Goal: Communication & Community: Answer question/provide support

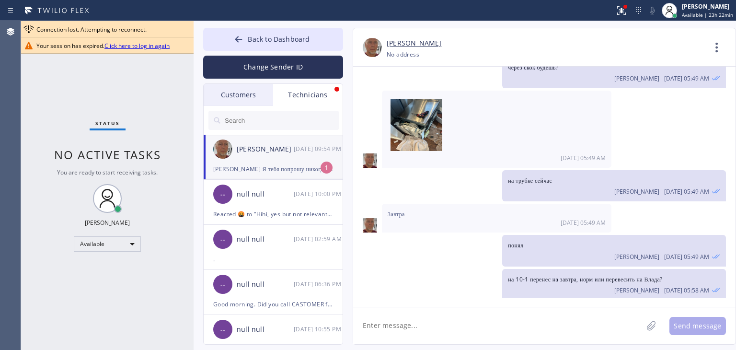
scroll to position [10935, 0]
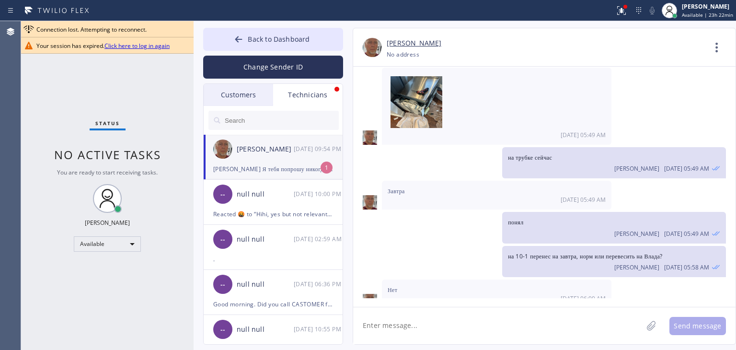
click at [259, 150] on div "[PERSON_NAME]" at bounding box center [265, 149] width 57 height 11
click at [449, 333] on textarea at bounding box center [497, 325] width 289 height 37
type textarea "З"
click at [534, 322] on textarea "Хорошо, там просто какой-то miscommunication" at bounding box center [506, 325] width 307 height 37
type textarea "Хорошо, там просто какой-то miscommunication был"
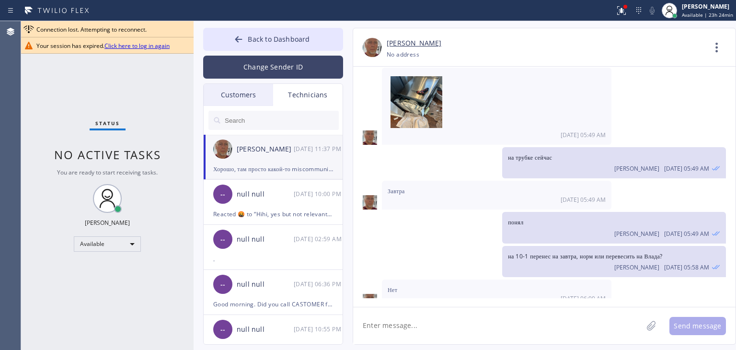
scroll to position [10969, 0]
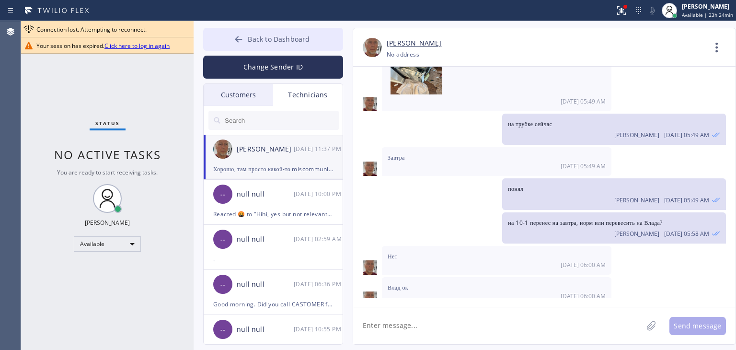
click at [296, 41] on span "Back to Dashboard" at bounding box center [279, 38] width 62 height 9
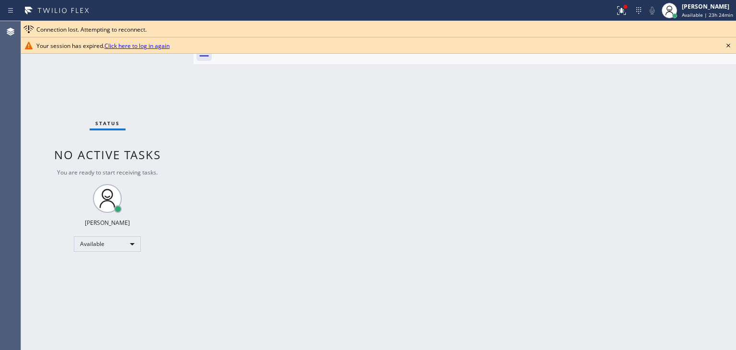
click at [730, 50] on icon at bounding box center [727, 45] width 11 height 11
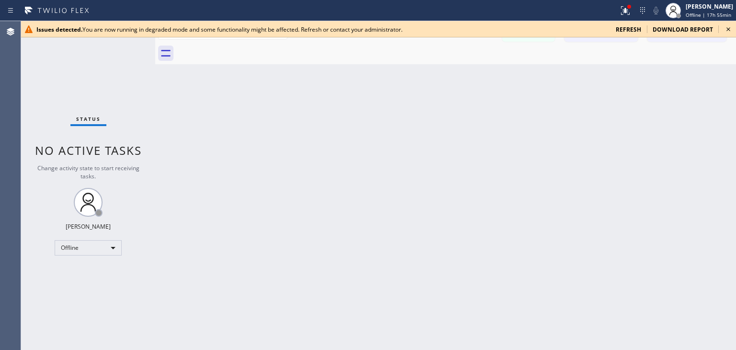
click at [730, 28] on icon at bounding box center [727, 28] width 11 height 11
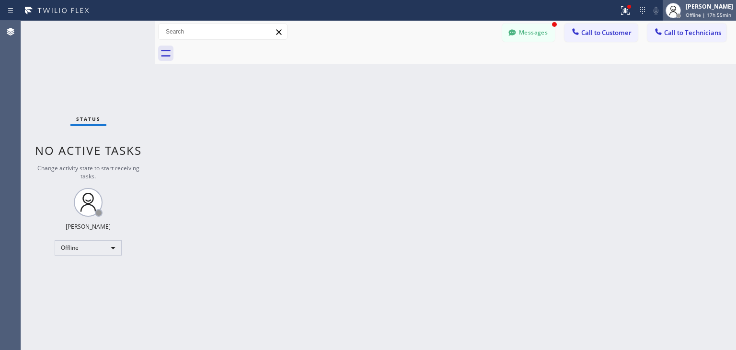
click at [721, 19] on div "[PERSON_NAME] Offline | 17h 55min" at bounding box center [699, 10] width 73 height 21
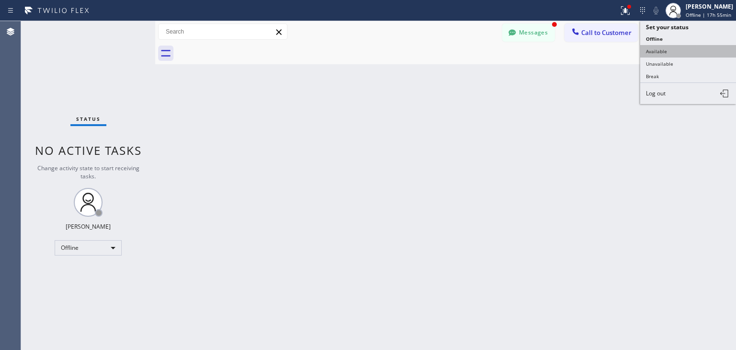
click at [682, 50] on button "Available" at bounding box center [688, 51] width 96 height 12
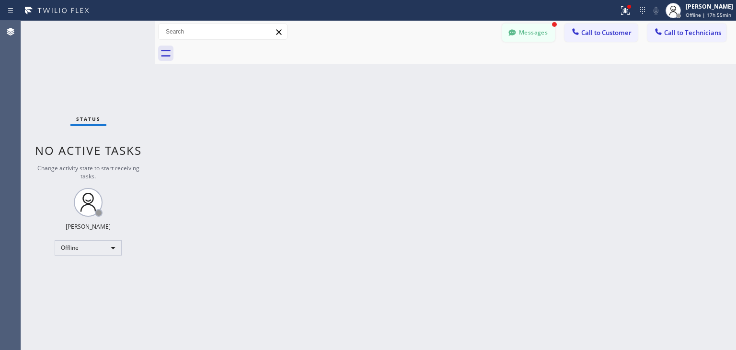
click at [549, 25] on button "Messages" at bounding box center [528, 32] width 53 height 18
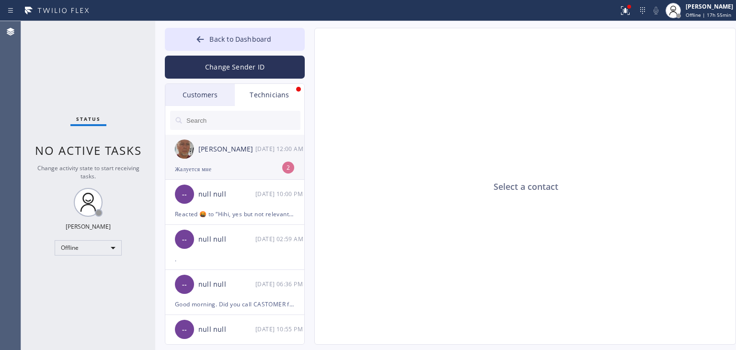
click at [268, 154] on div "[PERSON_NAME] [DATE] 12:00 AM" at bounding box center [235, 149] width 140 height 29
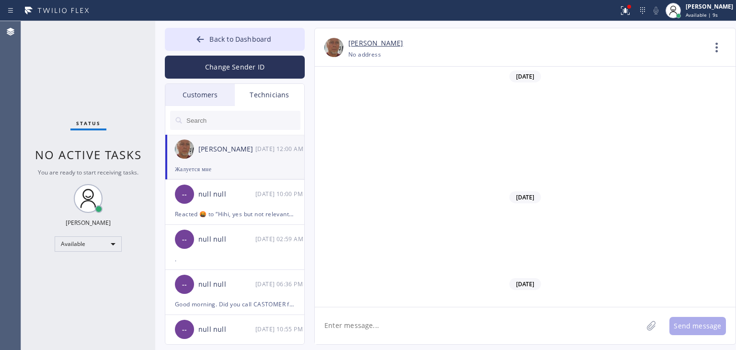
scroll to position [10950, 0]
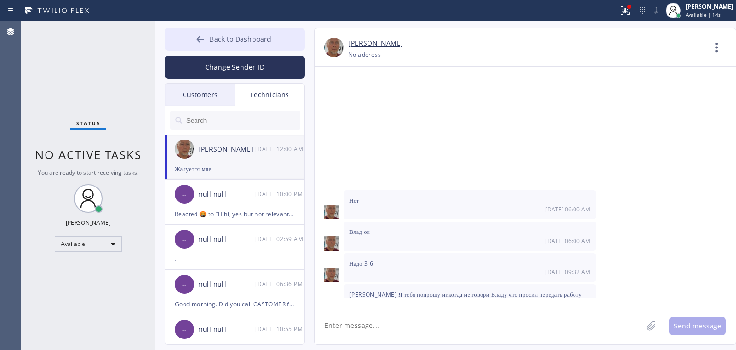
click at [261, 37] on span "Back to Dashboard" at bounding box center [240, 38] width 62 height 9
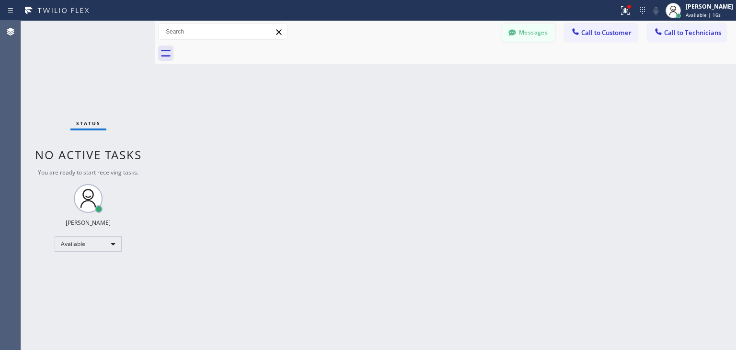
click at [538, 25] on button "Messages" at bounding box center [528, 32] width 53 height 18
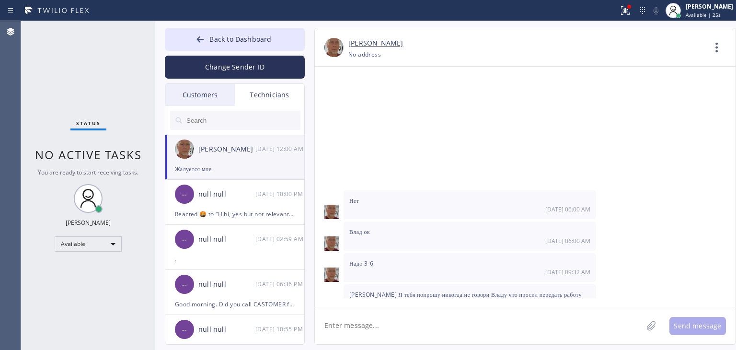
click at [479, 326] on textarea at bounding box center [479, 325] width 328 height 37
type textarea "g"
type textarea "ponyal, horosho, ne budu"
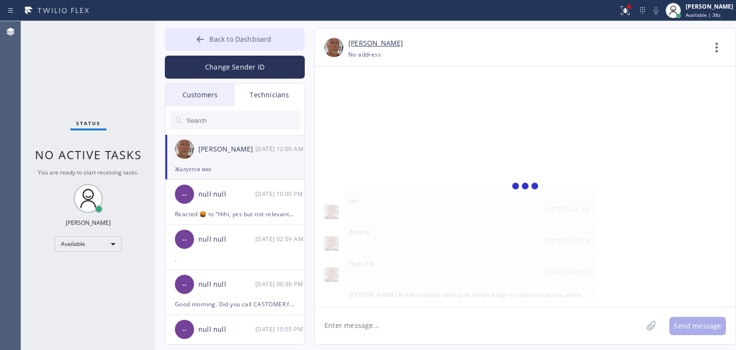
scroll to position [10984, 0]
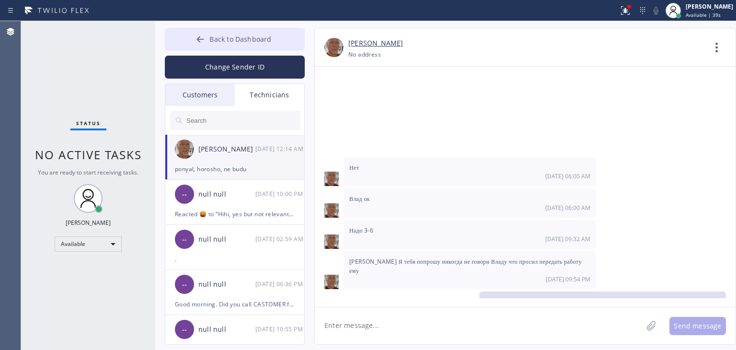
click at [268, 42] on span "Back to Dashboard" at bounding box center [240, 38] width 62 height 9
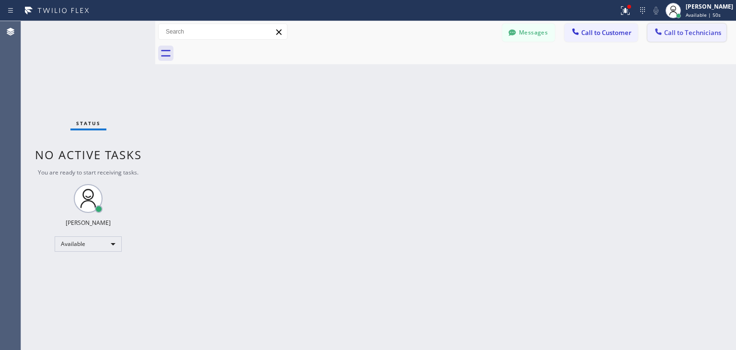
click at [688, 34] on span "Call to Technicians" at bounding box center [692, 32] width 57 height 9
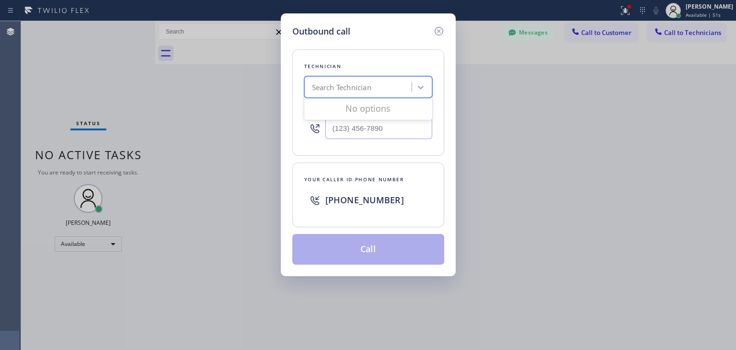
click at [377, 91] on div "Search Technician" at bounding box center [359, 87] width 104 height 17
click at [379, 122] on input "(___) ___-____" at bounding box center [378, 128] width 107 height 22
paste input "623) 262-0359"
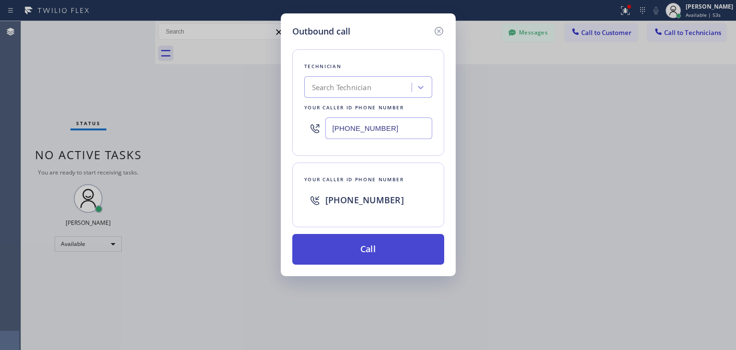
type input "[PHONE_NUMBER]"
click at [376, 252] on button "Call" at bounding box center [368, 249] width 152 height 31
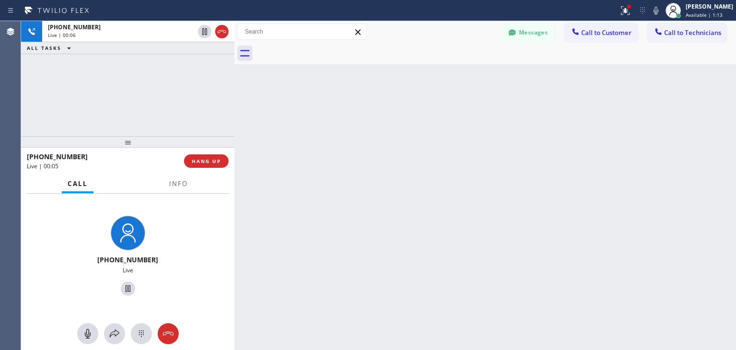
drag, startPoint x: 157, startPoint y: 120, endPoint x: 236, endPoint y: 120, distance: 79.1
click at [234, 120] on div at bounding box center [234, 185] width 0 height 329
click at [238, 117] on div "Back to Dashboard Change Sender ID Customers Technicians GC [PERSON_NAME] [DATE…" at bounding box center [485, 185] width 502 height 329
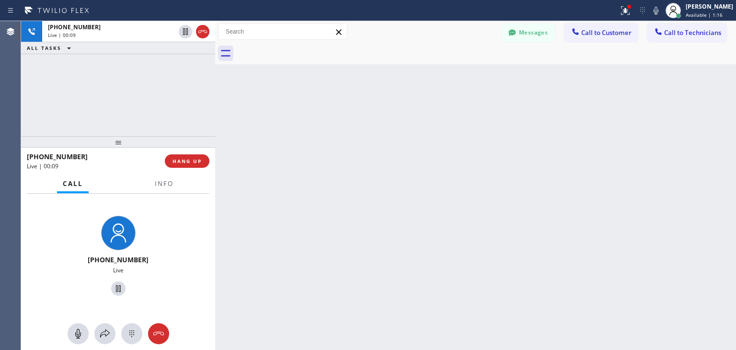
drag, startPoint x: 236, startPoint y: 117, endPoint x: 217, endPoint y: 119, distance: 19.7
click at [215, 119] on div at bounding box center [215, 185] width 0 height 329
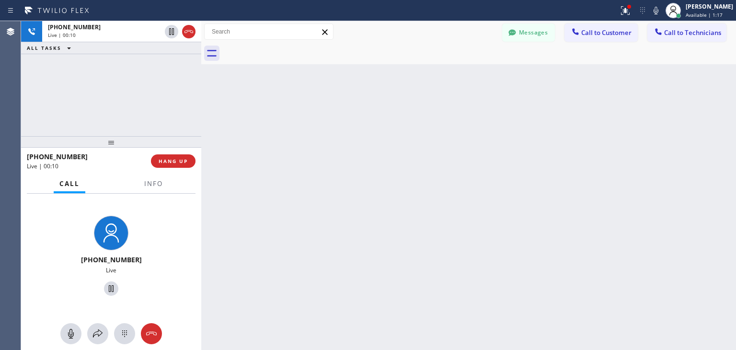
drag, startPoint x: 217, startPoint y: 119, endPoint x: 198, endPoint y: 120, distance: 18.2
click at [201, 120] on div at bounding box center [201, 185] width 0 height 329
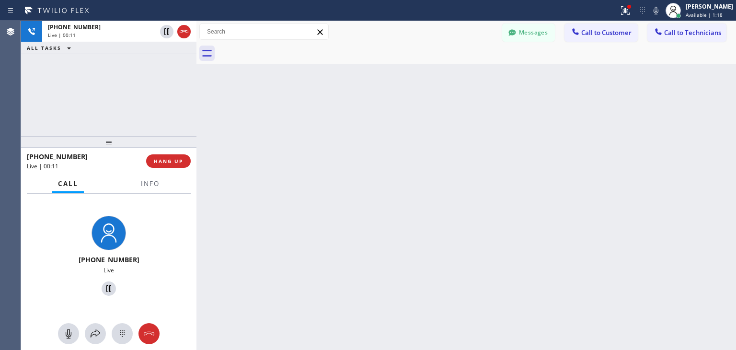
scroll to position [11085, 0]
click at [128, 106] on div "[PHONE_NUMBER] Live | 00:12 ALL TASKS ALL TASKS ACTIVE TASKS TASKS IN WRAP UP" at bounding box center [108, 78] width 175 height 115
click at [129, 105] on div "[PHONE_NUMBER] Live | 00:13 ALL TASKS ALL TASKS ACTIVE TASKS TASKS IN WRAP UP" at bounding box center [108, 78] width 175 height 115
click at [512, 183] on div "Back to Dashboard Change Sender ID Customers Technicians GC [PERSON_NAME] [DATE…" at bounding box center [465, 185] width 539 height 329
click at [520, 41] on button "Messages" at bounding box center [528, 32] width 53 height 18
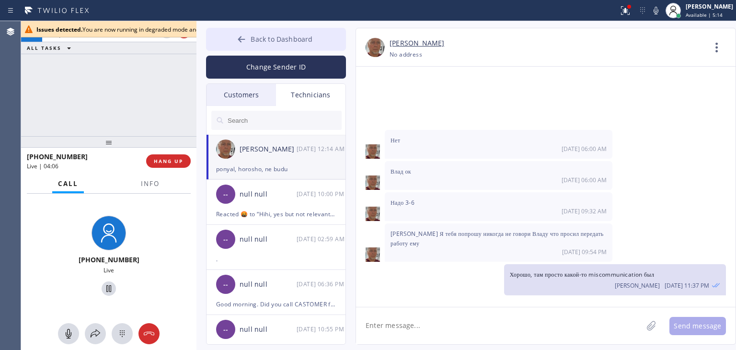
click at [249, 32] on button "Back to Dashboard" at bounding box center [276, 39] width 140 height 23
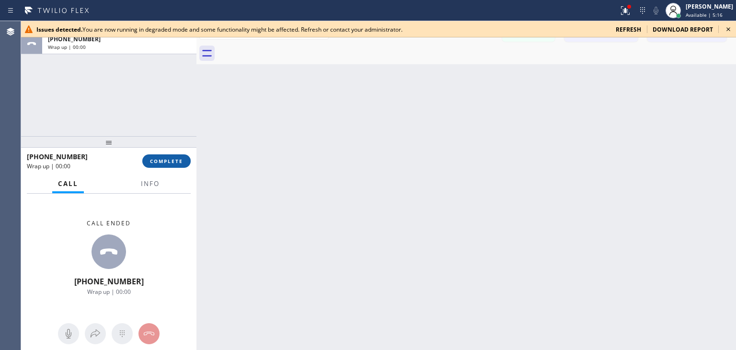
click at [171, 162] on span "COMPLETE" at bounding box center [166, 161] width 33 height 7
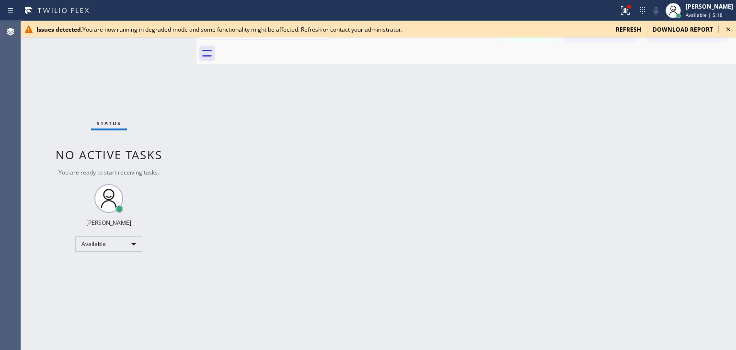
click at [726, 27] on icon at bounding box center [727, 28] width 11 height 11
drag, startPoint x: 729, startPoint y: 23, endPoint x: 729, endPoint y: 31, distance: 7.7
click at [729, 31] on div "Issues detected. You are now running in degraded mode and some functionality mi…" at bounding box center [378, 29] width 715 height 16
click at [729, 31] on icon at bounding box center [728, 29] width 4 height 4
